Goal: Task Accomplishment & Management: Complete application form

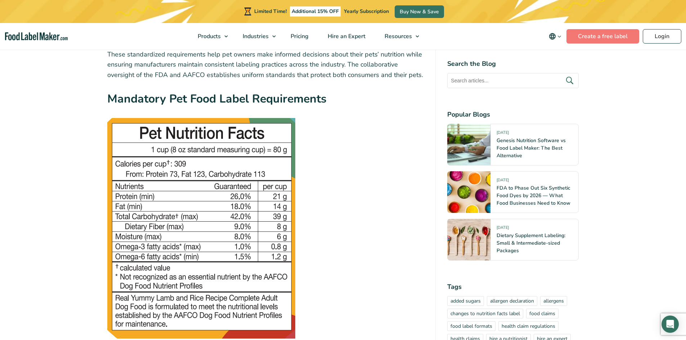
scroll to position [720, 0]
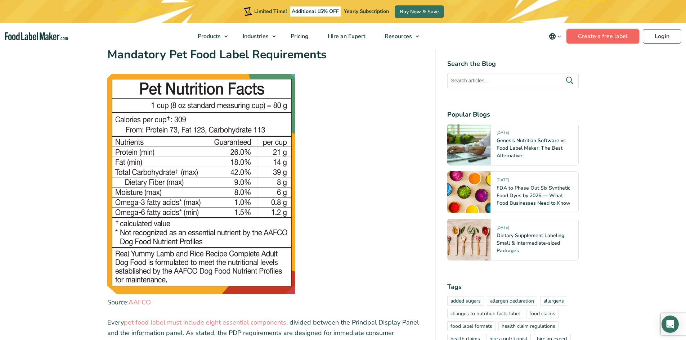
drag, startPoint x: 606, startPoint y: 34, endPoint x: 570, endPoint y: 34, distance: 35.6
click at [606, 34] on link "Create a free label" at bounding box center [602, 36] width 73 height 14
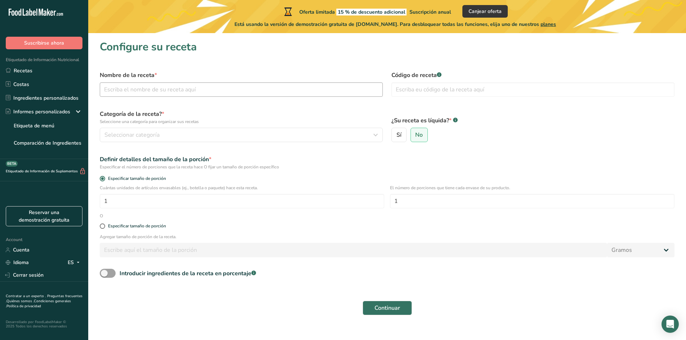
scroll to position [10, 0]
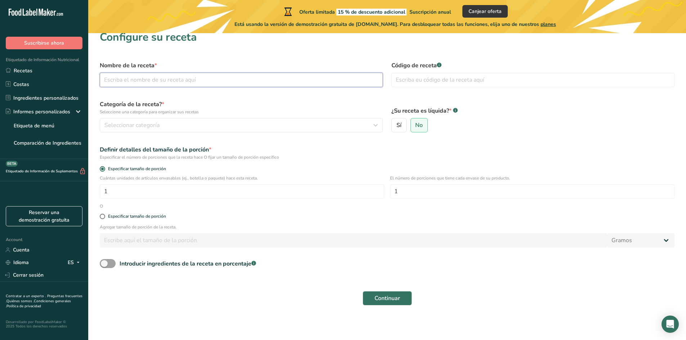
click at [161, 81] on input "text" at bounding box center [241, 80] width 283 height 14
click at [235, 80] on input "text" at bounding box center [241, 80] width 283 height 14
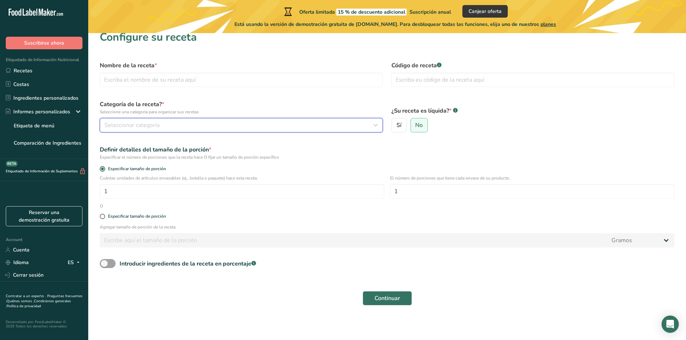
click at [143, 124] on span "Seleccionar categoría" at bounding box center [131, 125] width 55 height 9
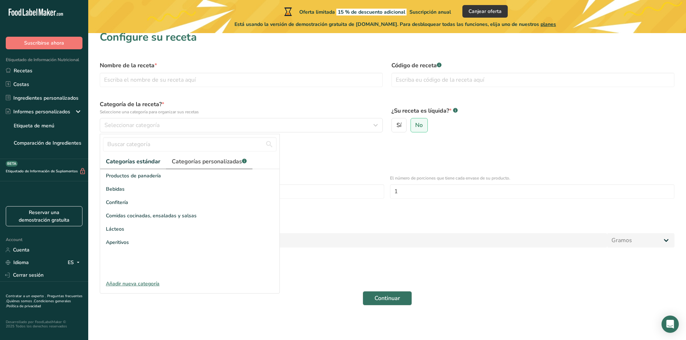
click at [207, 164] on span "Categorías personalizadas .a-a{fill:#347362;}.b-a{fill:#fff;}" at bounding box center [209, 161] width 75 height 9
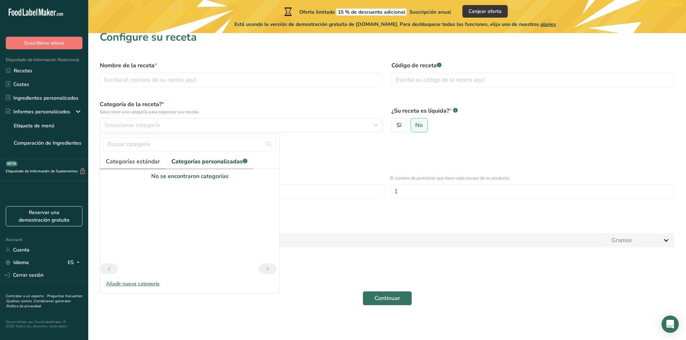
click at [130, 167] on link "Categorías estándar" at bounding box center [133, 161] width 66 height 15
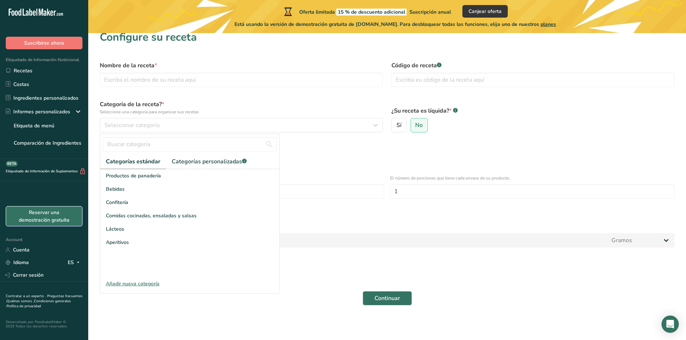
click at [70, 217] on link "Reservar una demostración gratuita" at bounding box center [44, 216] width 77 height 20
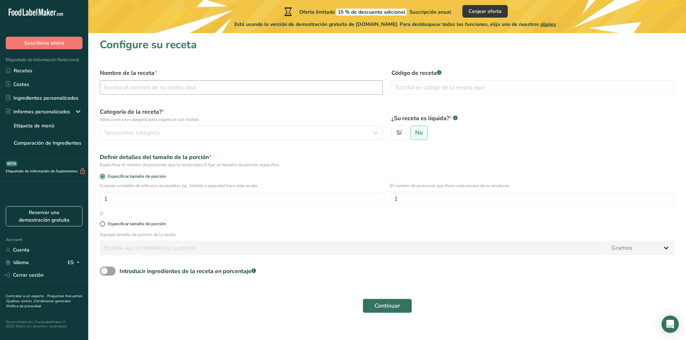
scroll to position [0, 0]
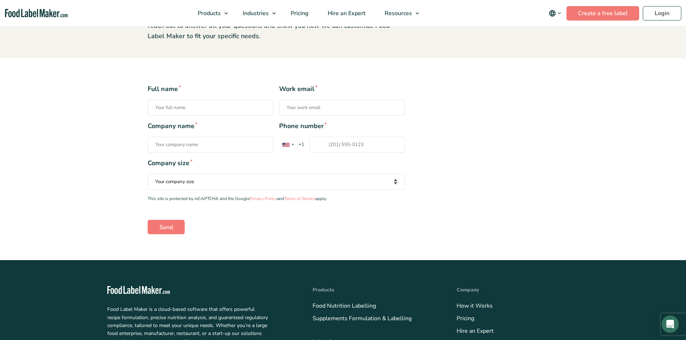
scroll to position [108, 0]
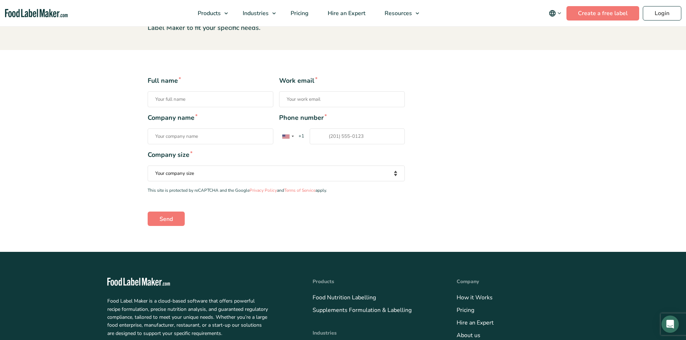
click at [327, 179] on select "Your company size Fewer than 10 Employees 10 to 50 Employees 51 to 500 Employee…" at bounding box center [276, 174] width 257 height 16
select select "Fewer than 10 Employees"
click at [148, 181] on select "Your company size Fewer than 10 Employees 10 to 50 Employees 51 to 500 Employee…" at bounding box center [276, 174] width 257 height 16
